Goal: Information Seeking & Learning: Check status

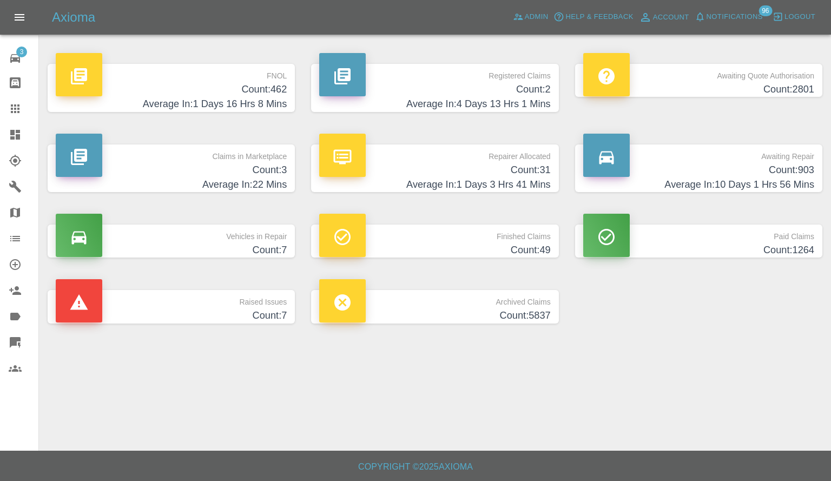
click at [240, 160] on p "Claims in Marketplace" at bounding box center [171, 154] width 231 height 18
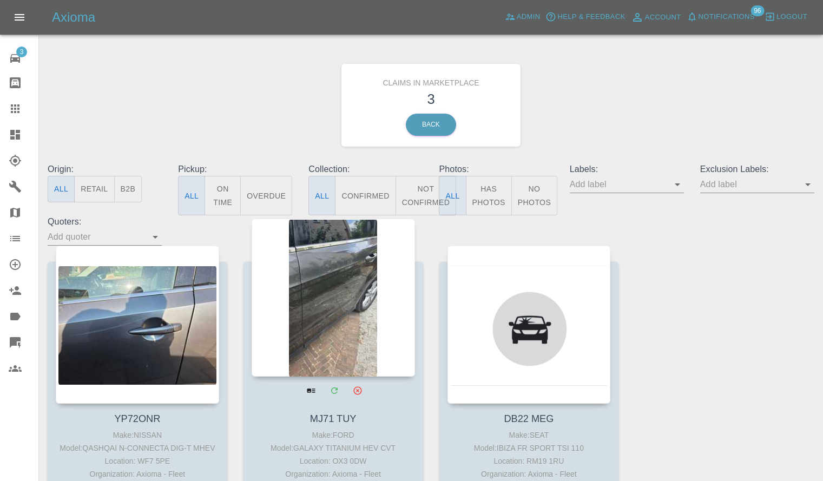
click at [358, 336] on div at bounding box center [333, 298] width 163 height 158
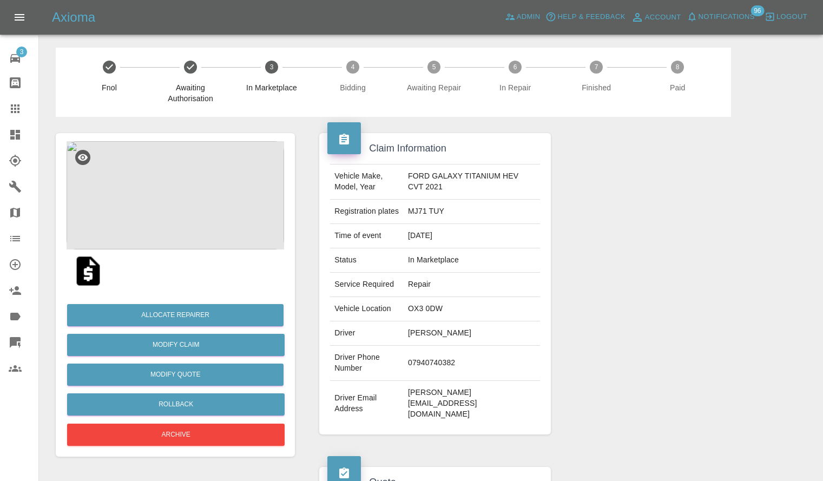
click at [722, 12] on span "Notifications" at bounding box center [727, 17] width 56 height 12
